Goal: Information Seeking & Learning: Learn about a topic

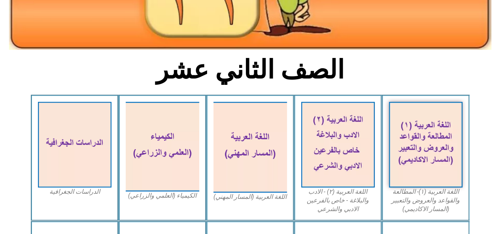
scroll to position [158, 0]
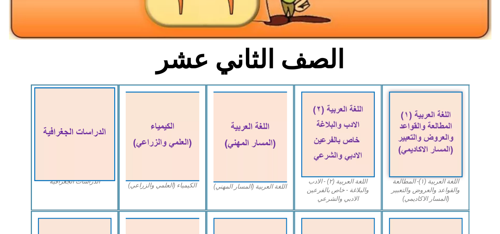
click at [65, 134] on img at bounding box center [74, 134] width 81 height 94
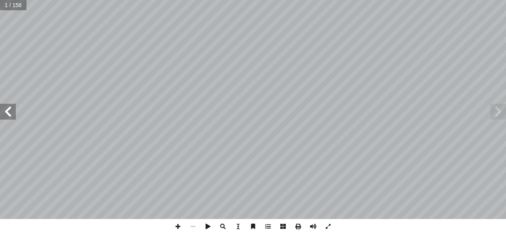
click at [4, 115] on span at bounding box center [8, 112] width 16 height 16
click at [316, 227] on span at bounding box center [313, 226] width 15 height 15
click at [11, 115] on span at bounding box center [8, 112] width 16 height 16
click at [11, 111] on span at bounding box center [8, 112] width 16 height 16
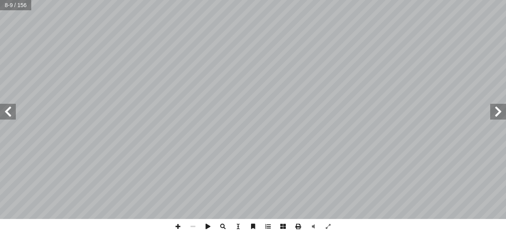
click at [7, 105] on span at bounding box center [8, 112] width 16 height 16
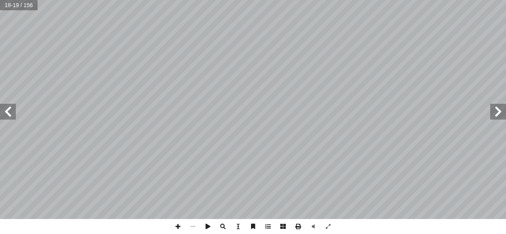
click at [4, 108] on span at bounding box center [8, 112] width 16 height 16
click at [5, 108] on span at bounding box center [8, 112] width 16 height 16
click at [9, 112] on span at bounding box center [8, 112] width 16 height 16
click at [8, 112] on span at bounding box center [8, 112] width 16 height 16
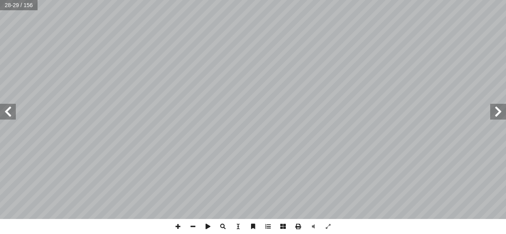
click at [14, 115] on span at bounding box center [8, 112] width 16 height 16
click at [13, 115] on span at bounding box center [8, 112] width 16 height 16
click at [14, 110] on span at bounding box center [8, 112] width 16 height 16
click at [13, 110] on span at bounding box center [8, 112] width 16 height 16
click at [177, 230] on div "3٢ ل: ّ عل أ ا السؤال الرابع: يسقط البرد في المن�طق المدارية والمعتدلة، ول� يسق…" at bounding box center [253, 117] width 506 height 234
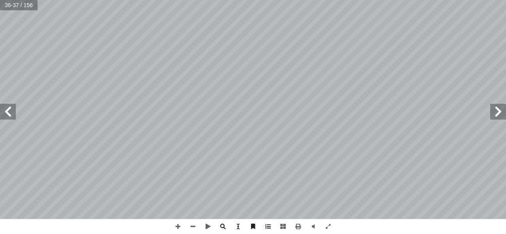
click at [7, 115] on span at bounding box center [8, 112] width 16 height 16
